Goal: Information Seeking & Learning: Compare options

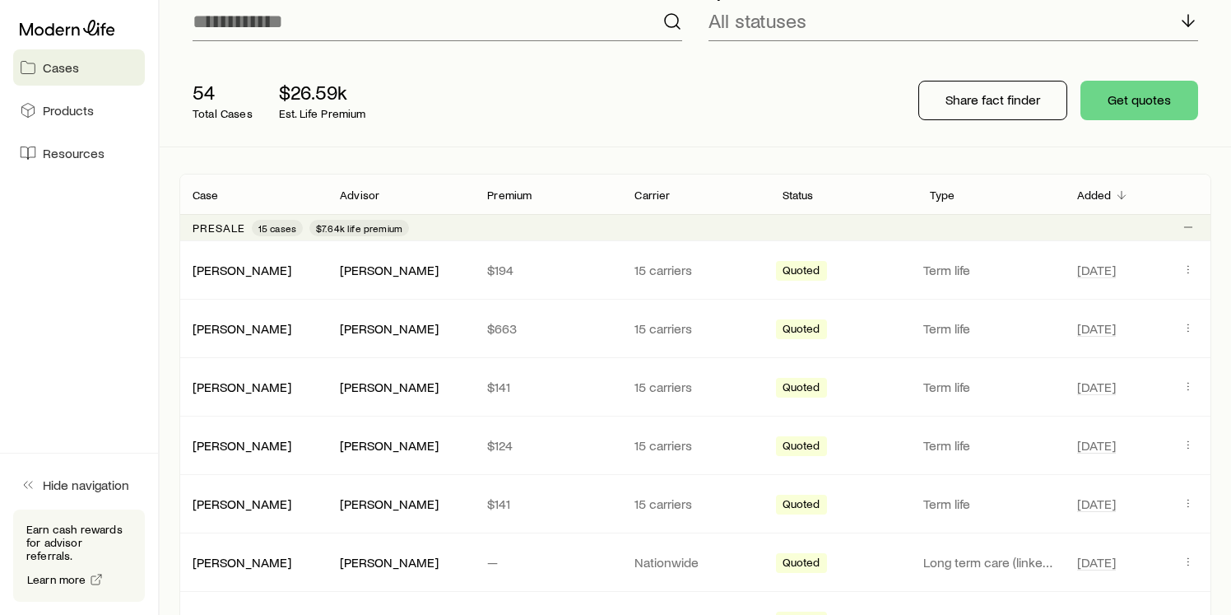
scroll to position [142, 0]
click at [1184, 269] on icon "Client cases" at bounding box center [1188, 268] width 13 height 13
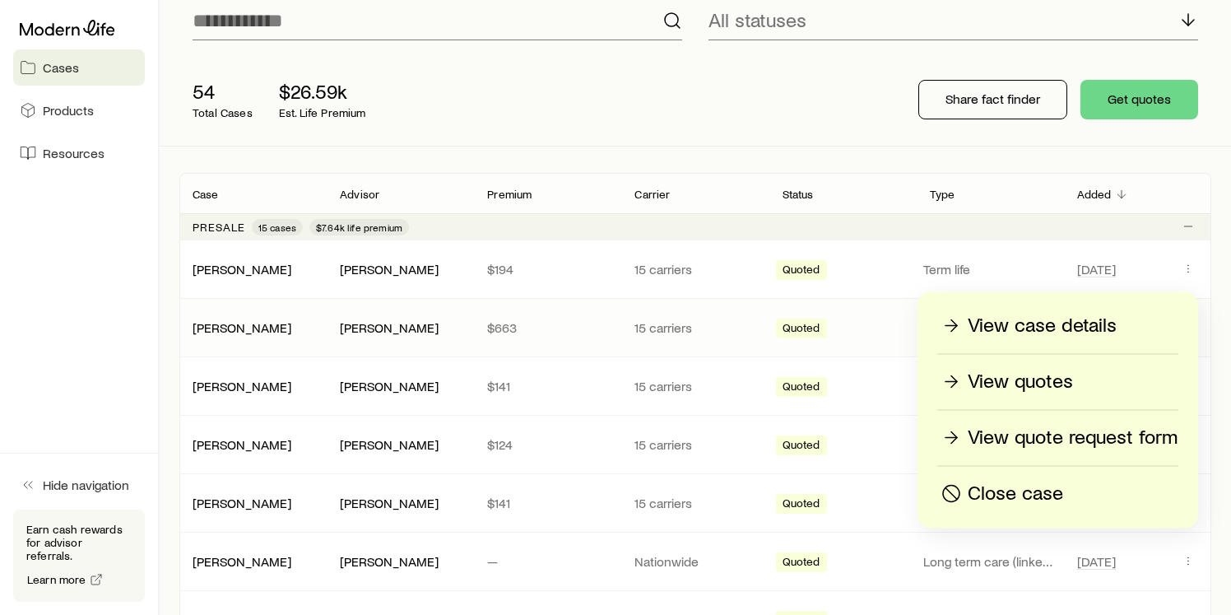
click at [846, 329] on div "Quoted" at bounding box center [843, 327] width 134 height 21
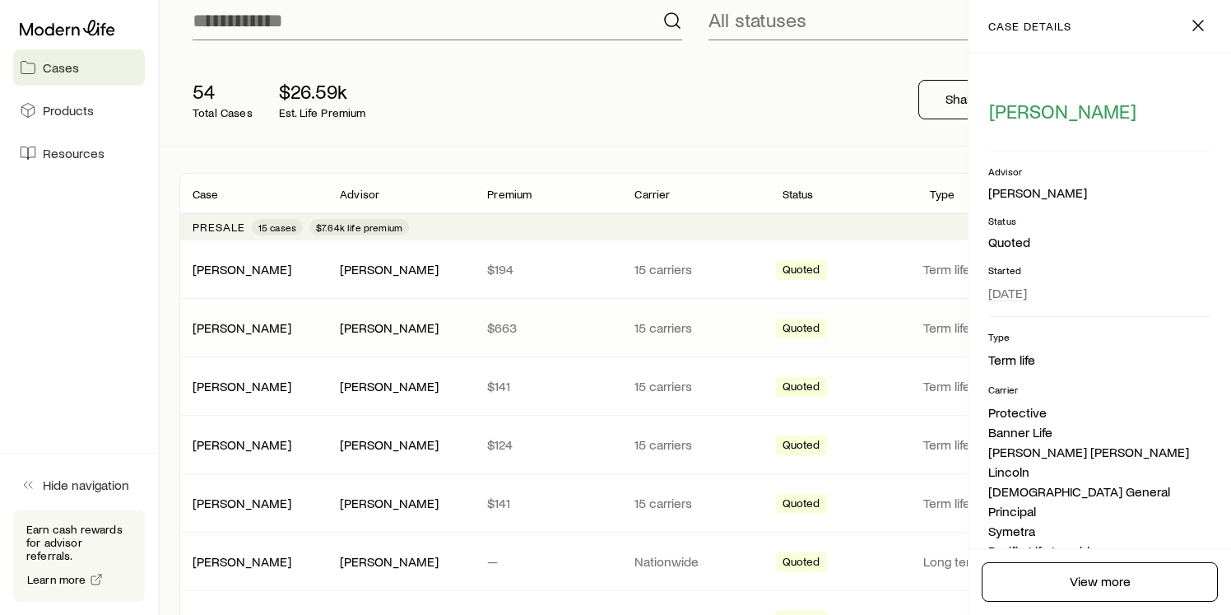
click at [867, 339] on div "[PERSON_NAME] [PERSON_NAME] $663 15 carriers Quoted Term life [DATE]" at bounding box center [695, 328] width 1032 height 58
click at [904, 330] on div "Quoted" at bounding box center [843, 327] width 134 height 21
click at [1194, 24] on icon "button" at bounding box center [1198, 26] width 20 height 20
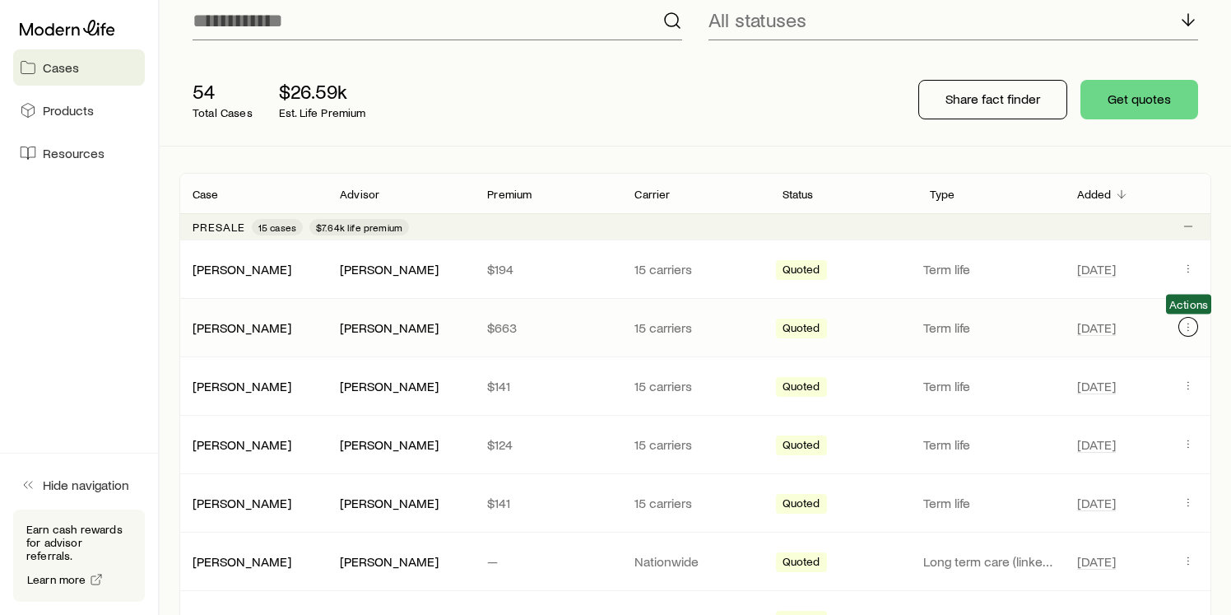
click at [1192, 328] on icon "Client cases" at bounding box center [1188, 326] width 13 height 13
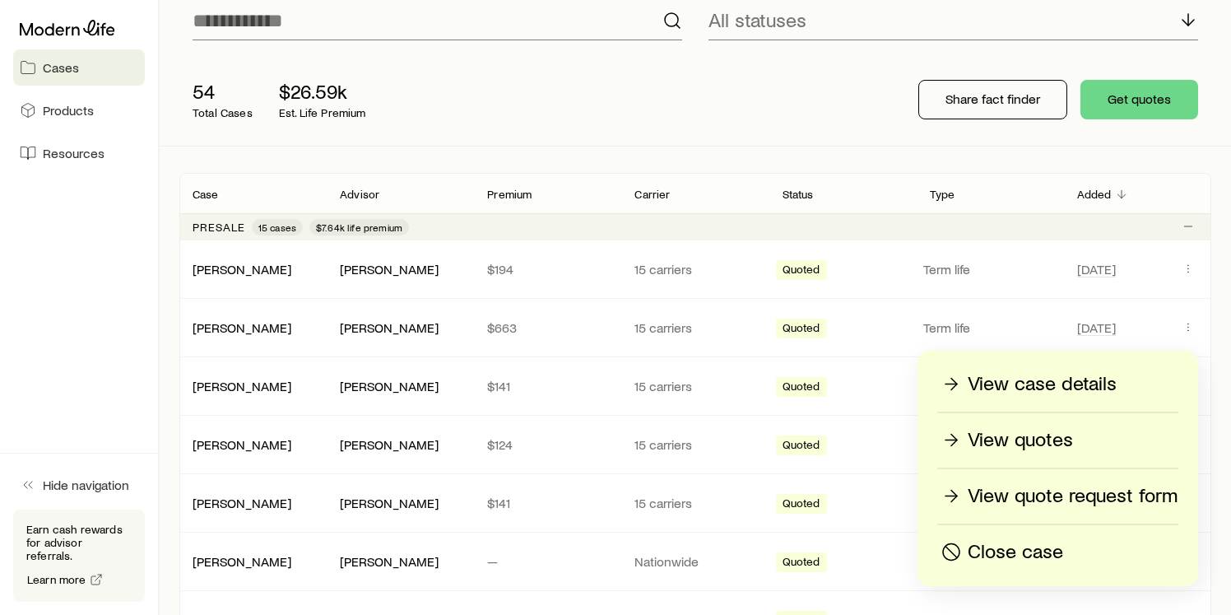
click at [1006, 439] on p "View quotes" at bounding box center [1020, 440] width 105 height 26
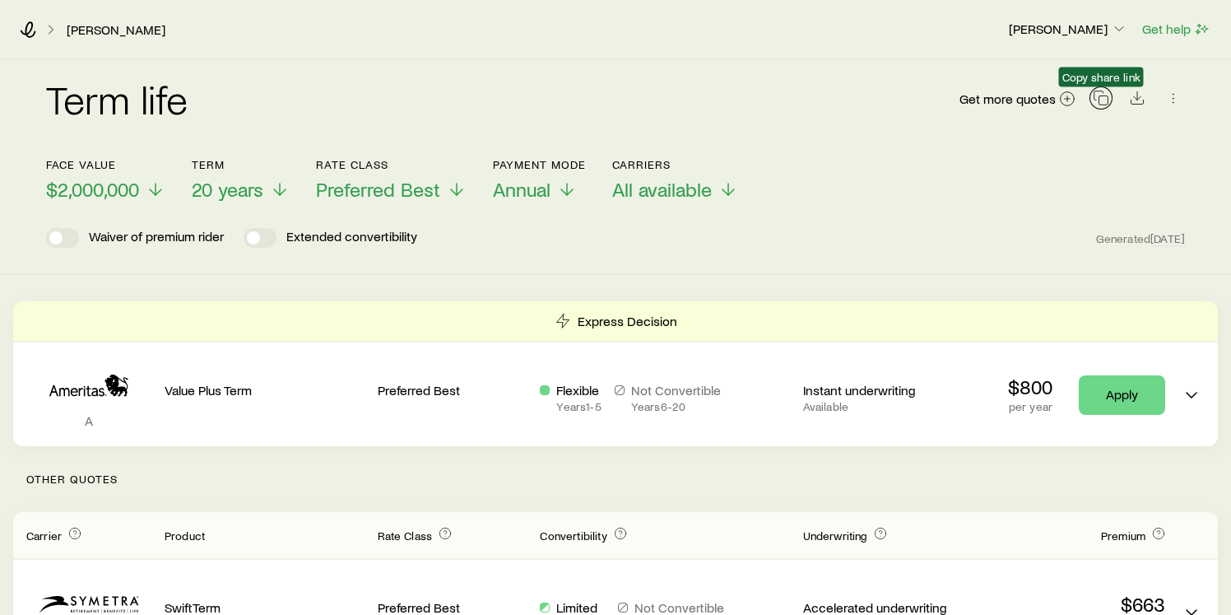
click at [1101, 95] on icon "button" at bounding box center [1101, 98] width 16 height 16
